Goal: Information Seeking & Learning: Find contact information

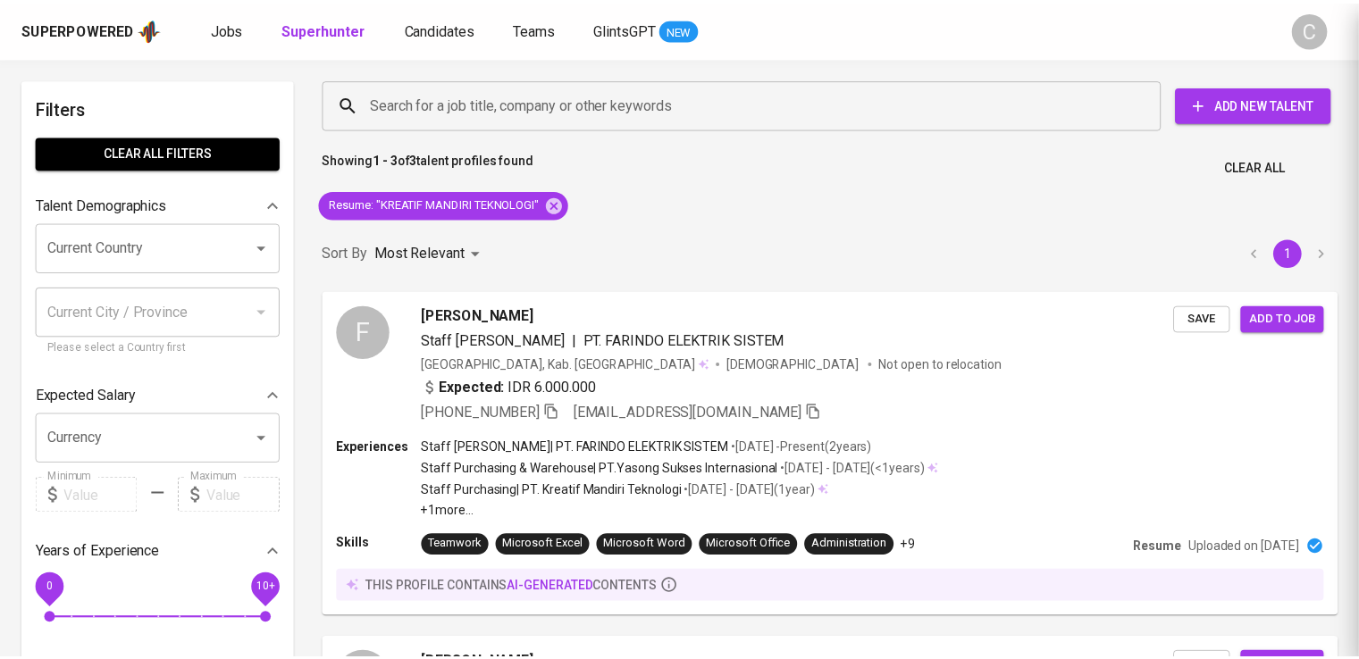
scroll to position [599, 0]
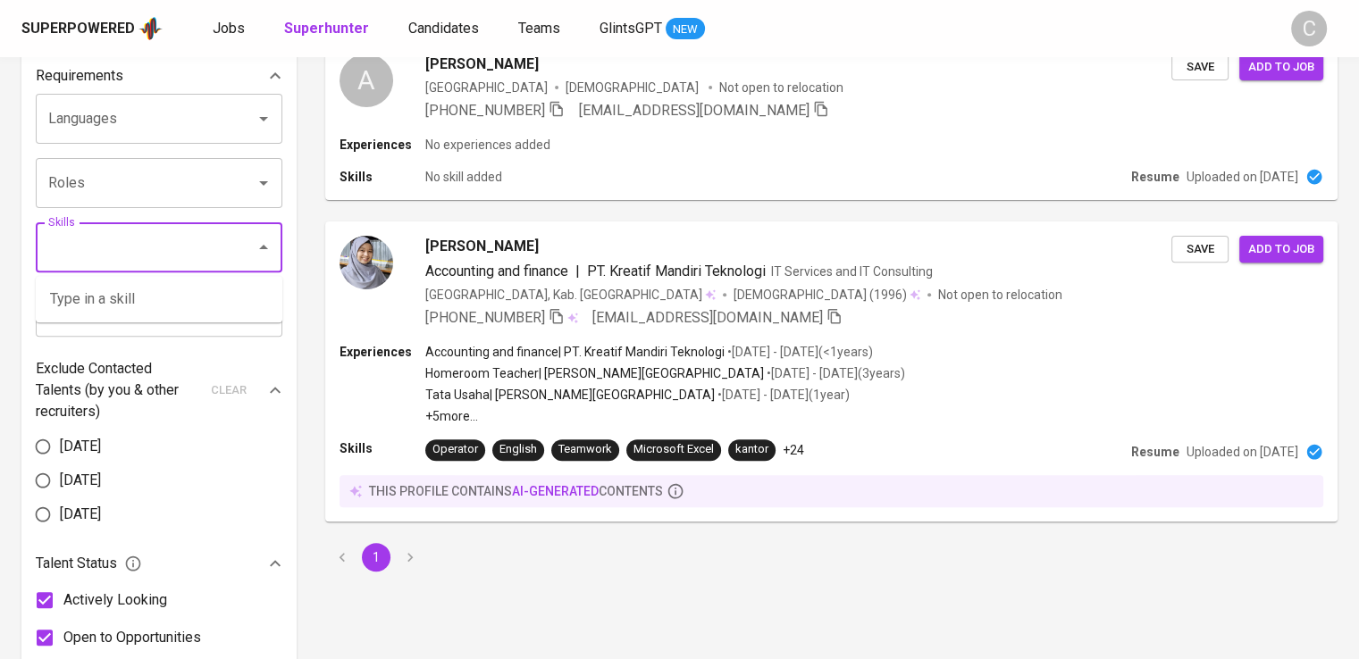
click at [151, 258] on input "Skills" at bounding box center [134, 247] width 180 height 34
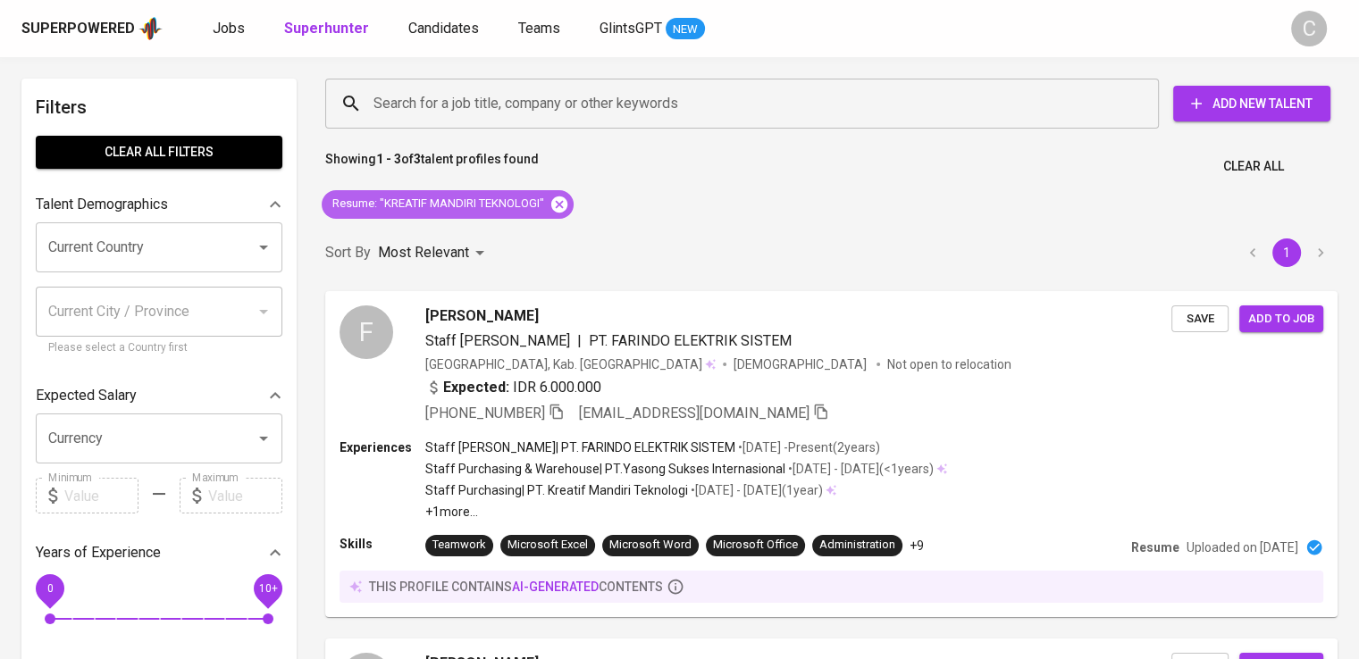
click at [565, 197] on icon at bounding box center [559, 204] width 16 height 16
click at [565, 226] on div "Sort By Most Relevant MOST_RELEVANT 1" at bounding box center [830, 253] width 1033 height 54
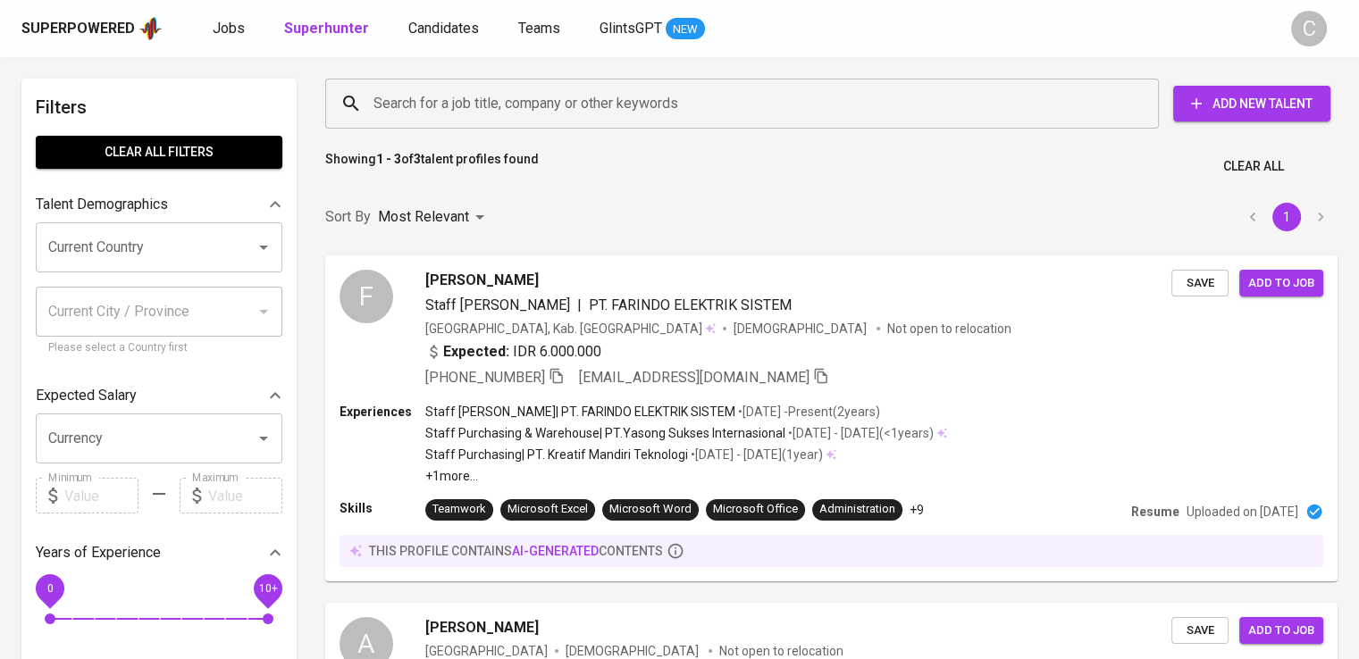
click at [565, 197] on div "Sort By Most Relevant MOST_RELEVANT 1" at bounding box center [830, 217] width 1033 height 54
click at [513, 101] on input "Search for a job title, company or other keywords" at bounding box center [746, 104] width 755 height 34
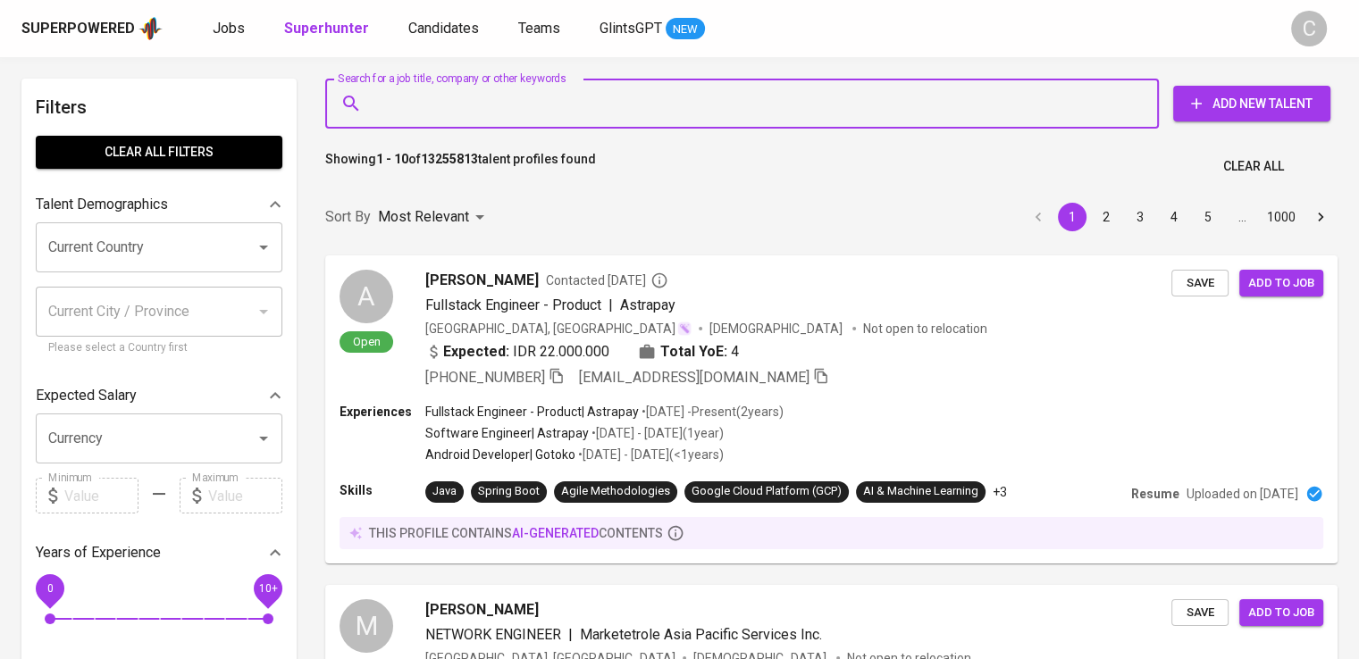
click at [513, 101] on input "Search for a job title, company or other keywords" at bounding box center [746, 104] width 755 height 34
type input """
paste input "[PERSON_NAME]"
type input "[PERSON_NAME]"
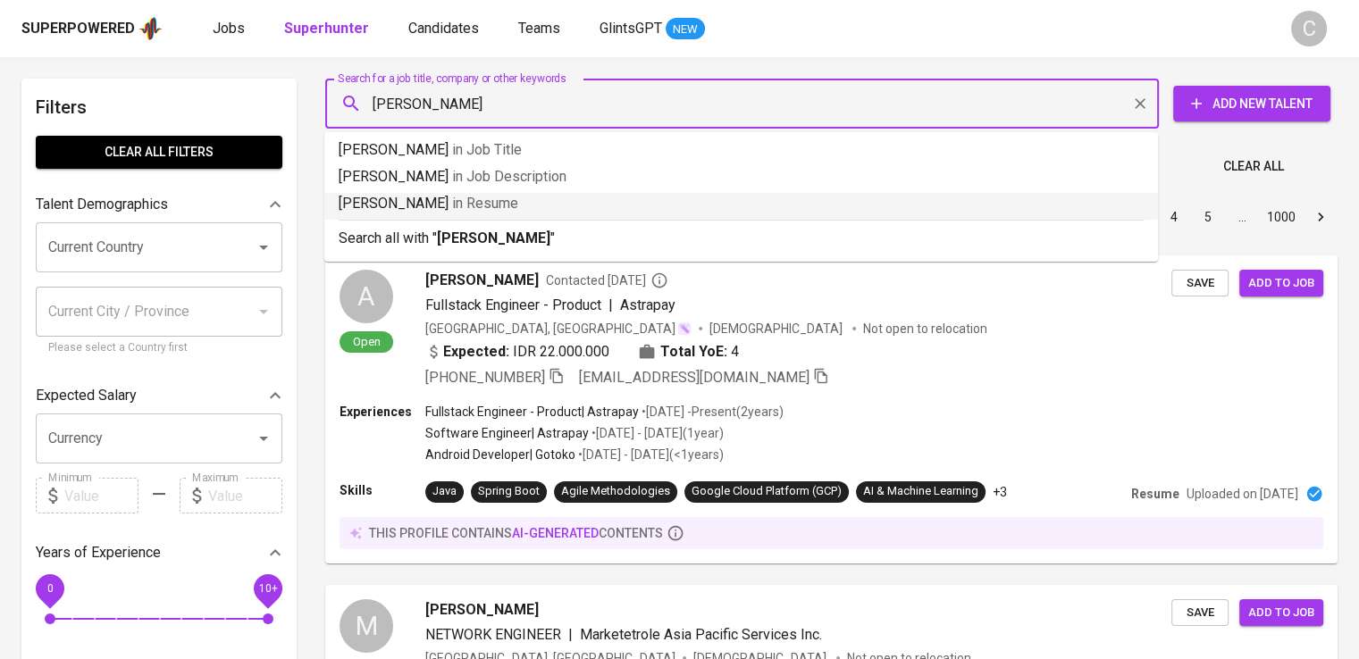
click at [537, 213] on p "[PERSON_NAME] in [GEOGRAPHIC_DATA]" at bounding box center [741, 203] width 805 height 21
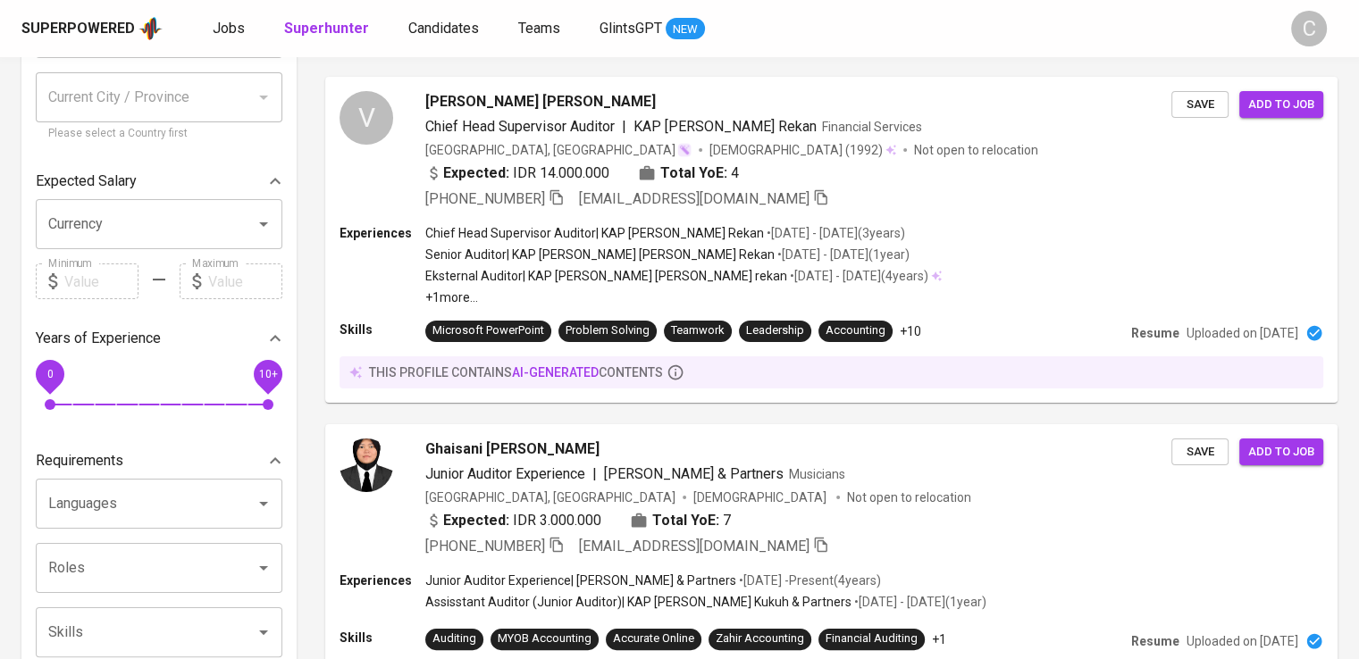
scroll to position [289, 0]
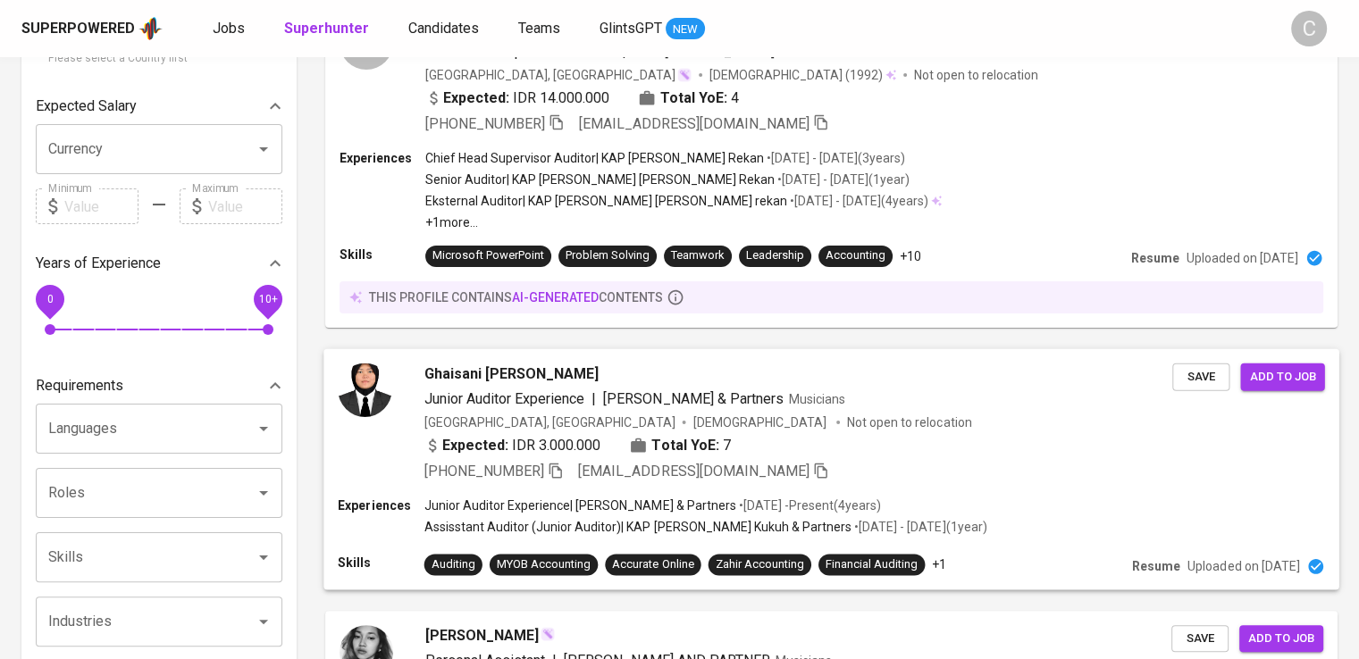
click at [731, 389] on span "[PERSON_NAME] & Partners" at bounding box center [693, 397] width 180 height 17
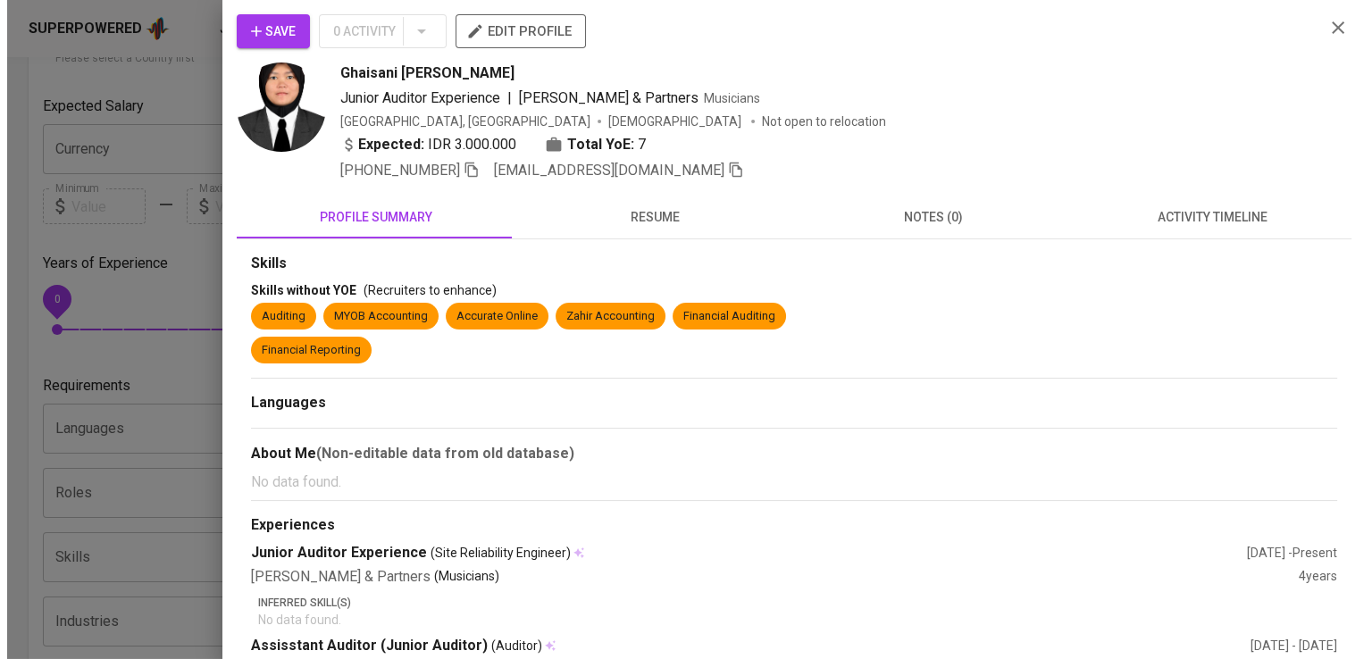
scroll to position [524, 0]
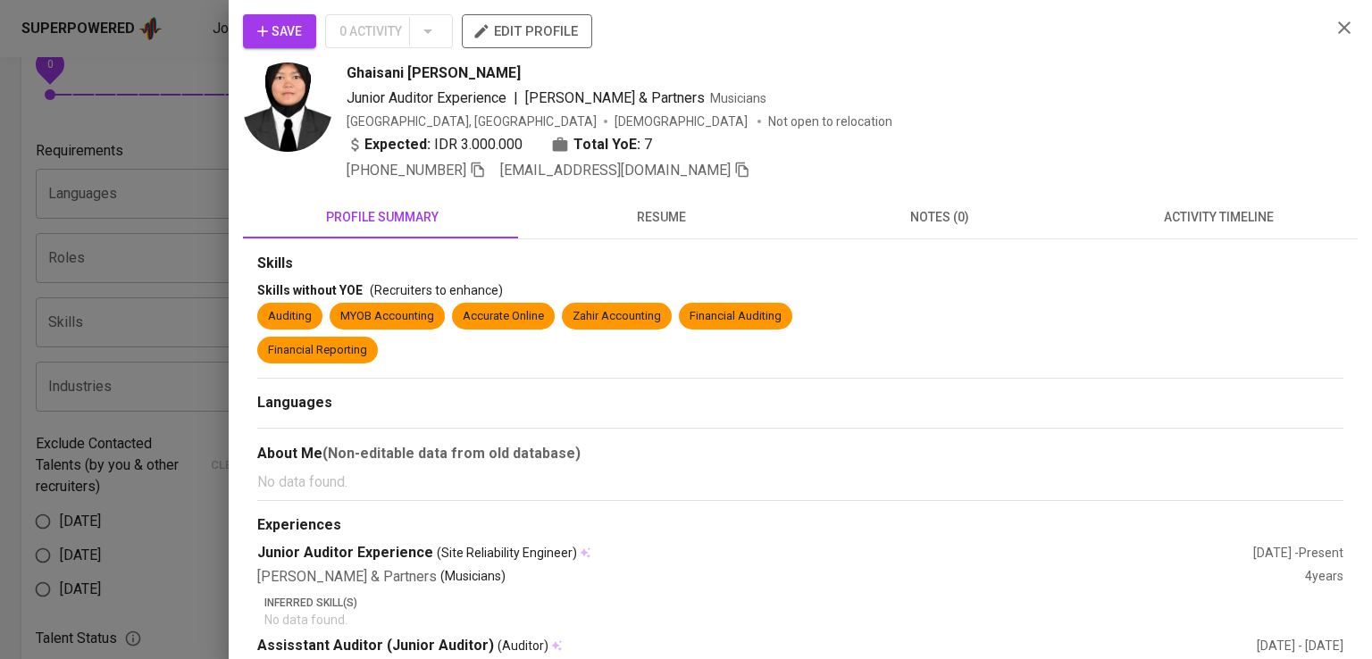
click at [132, 363] on div at bounding box center [686, 329] width 1372 height 659
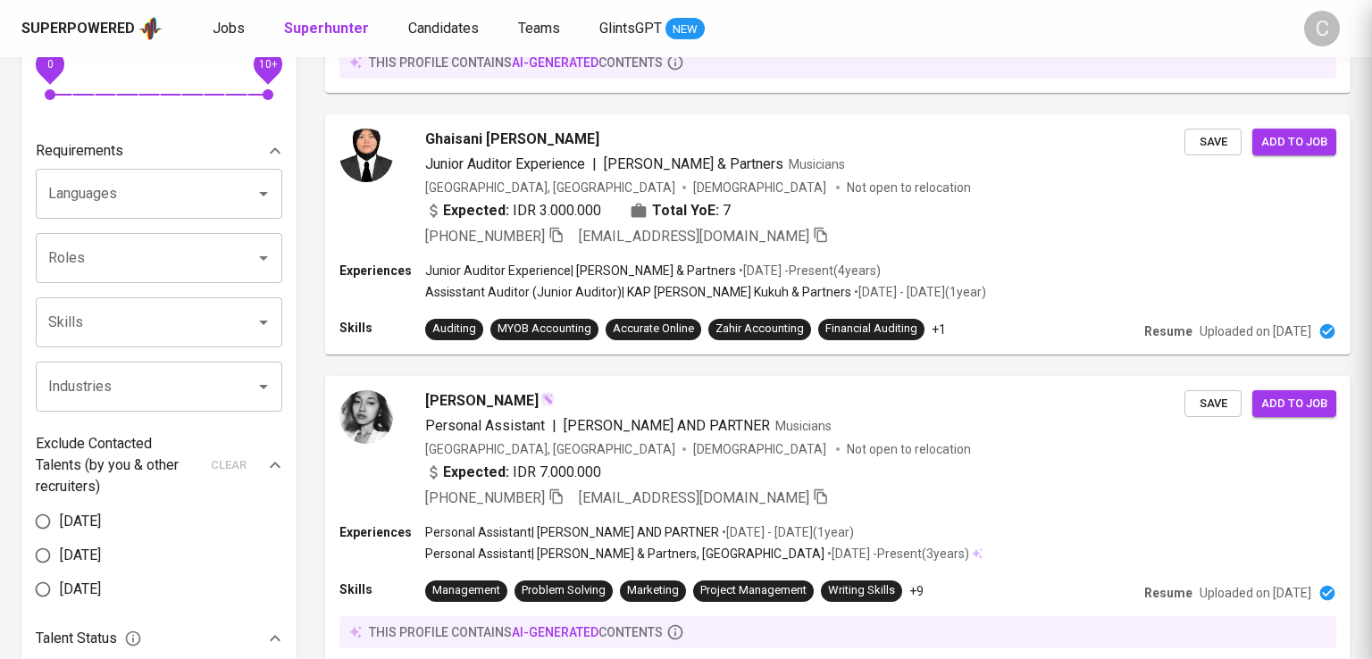
click at [179, 353] on div at bounding box center [686, 329] width 1372 height 659
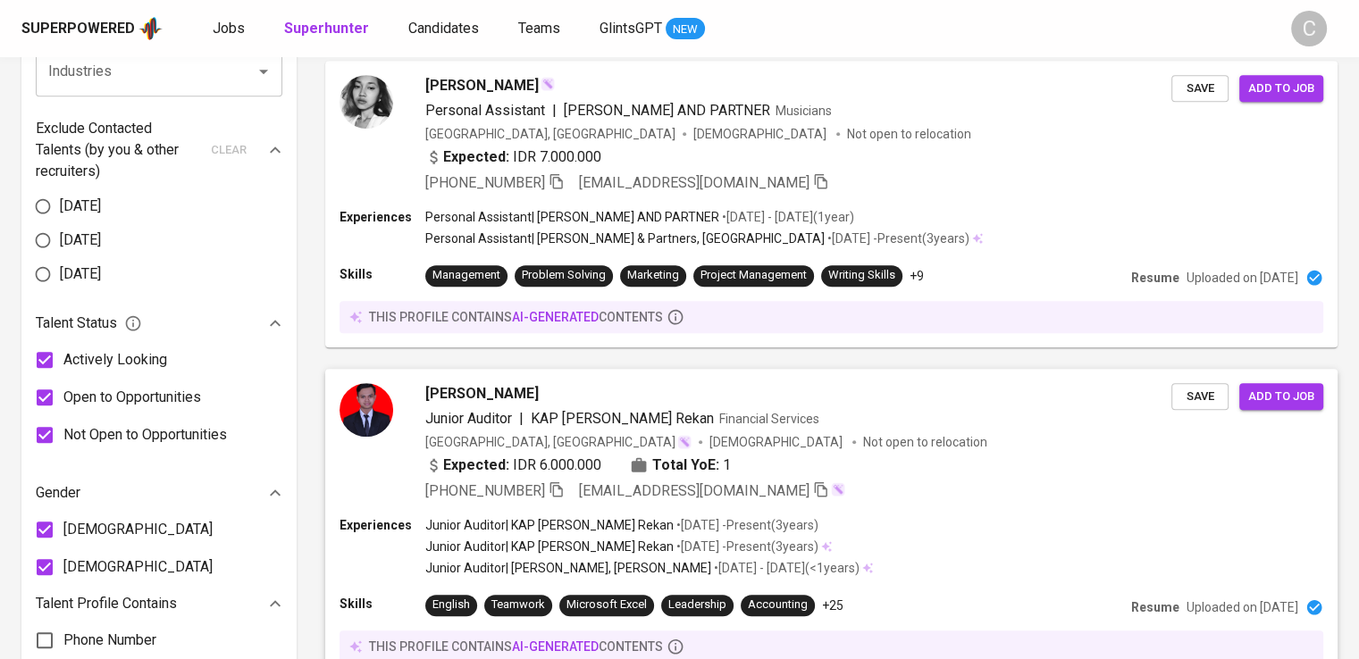
scroll to position [861, 0]
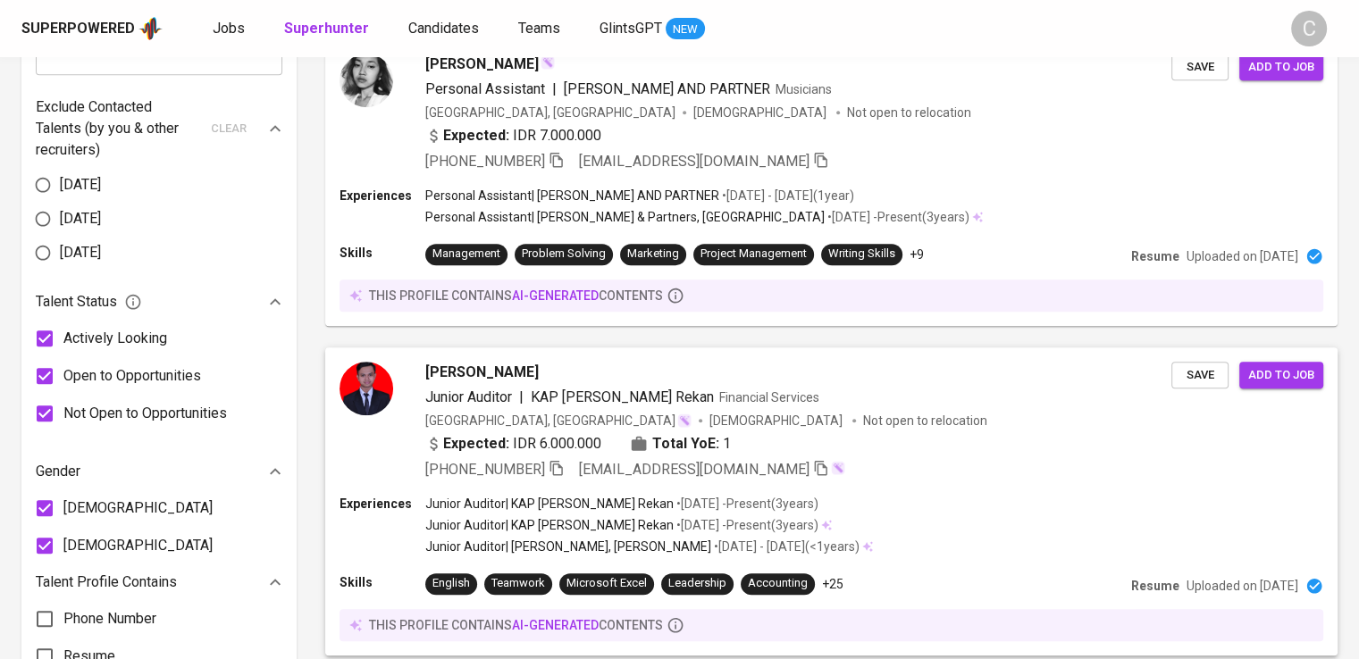
click at [464, 473] on span "[PHONE_NUMBER]" at bounding box center [485, 469] width 120 height 17
click at [956, 433] on div "Expected: IDR 6.000.000 Total YoE: 1" at bounding box center [798, 446] width 746 height 26
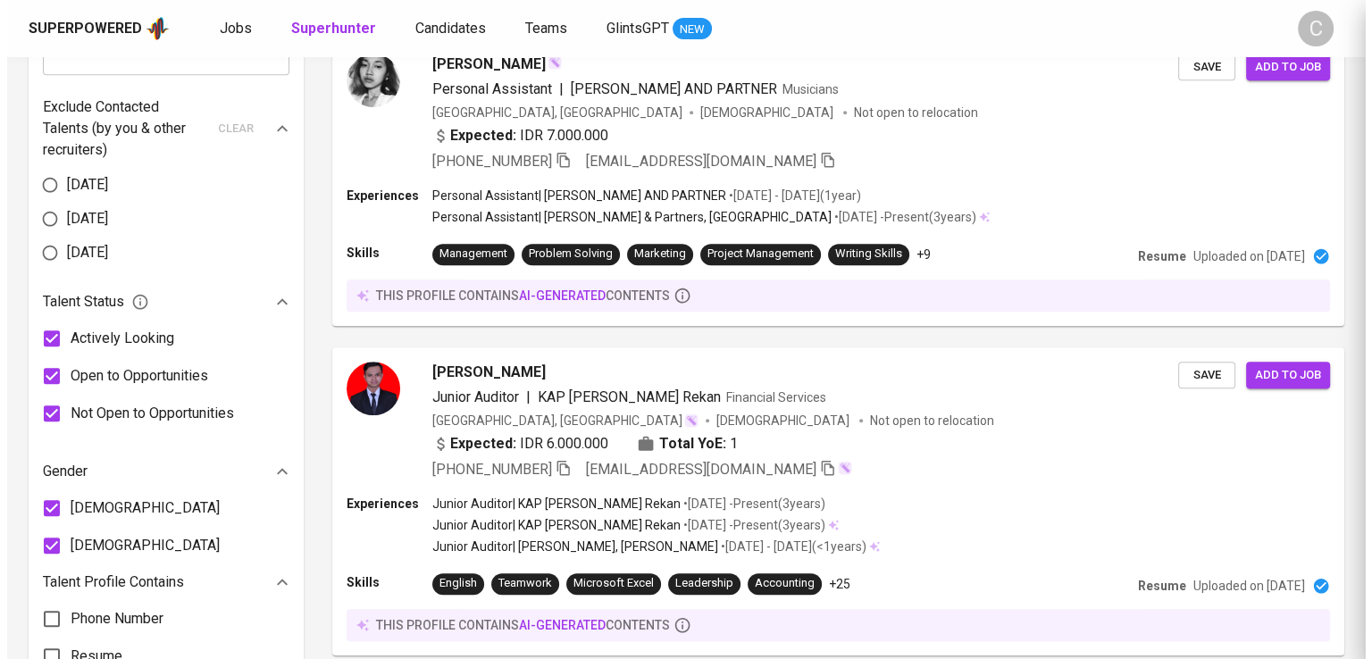
scroll to position [857, 0]
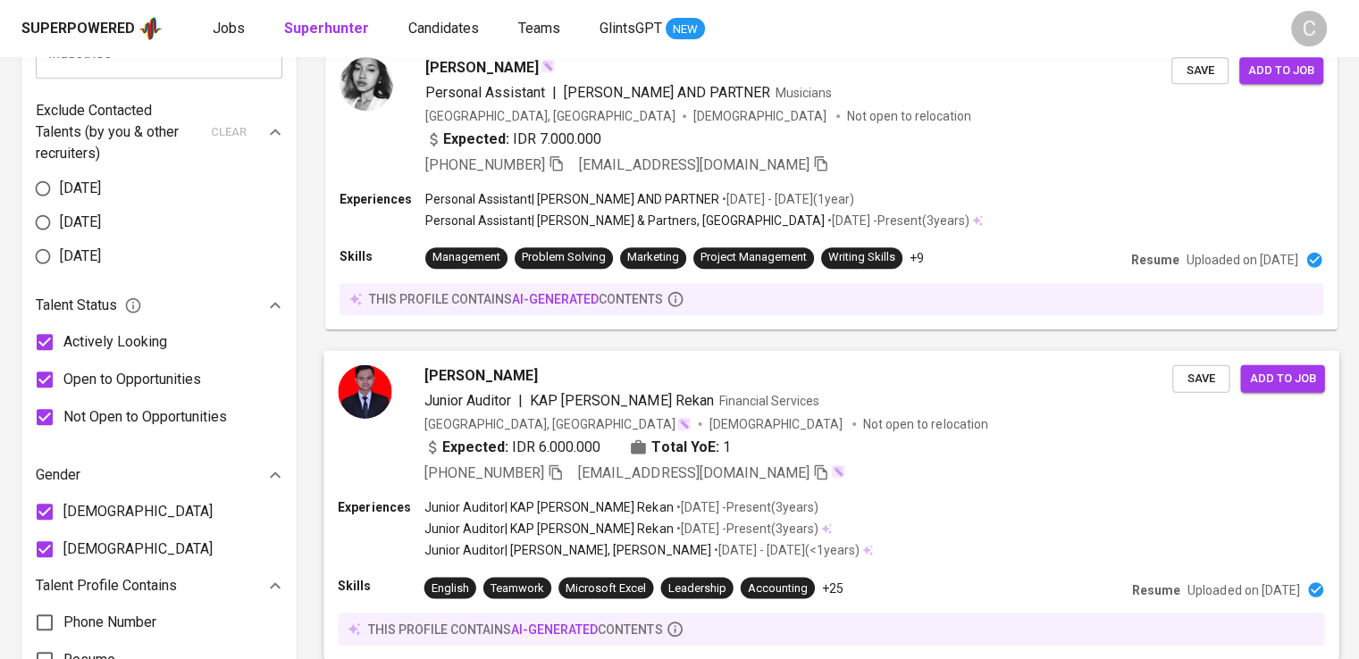
click at [349, 396] on img at bounding box center [365, 391] width 54 height 54
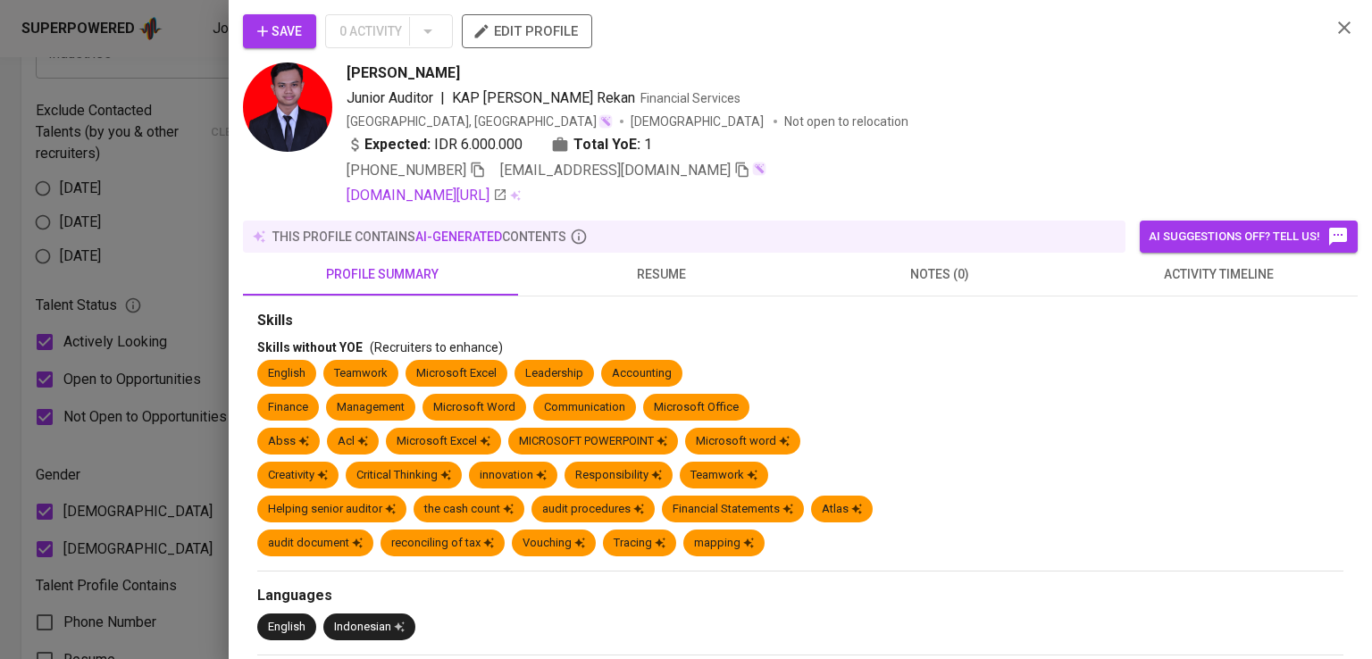
click at [1083, 95] on div "Junior Auditor | KAP [PERSON_NAME] Rekan Financial Services" at bounding box center [832, 98] width 970 height 21
click at [482, 176] on icon "button" at bounding box center [478, 170] width 13 height 15
